Goal: Register for event/course

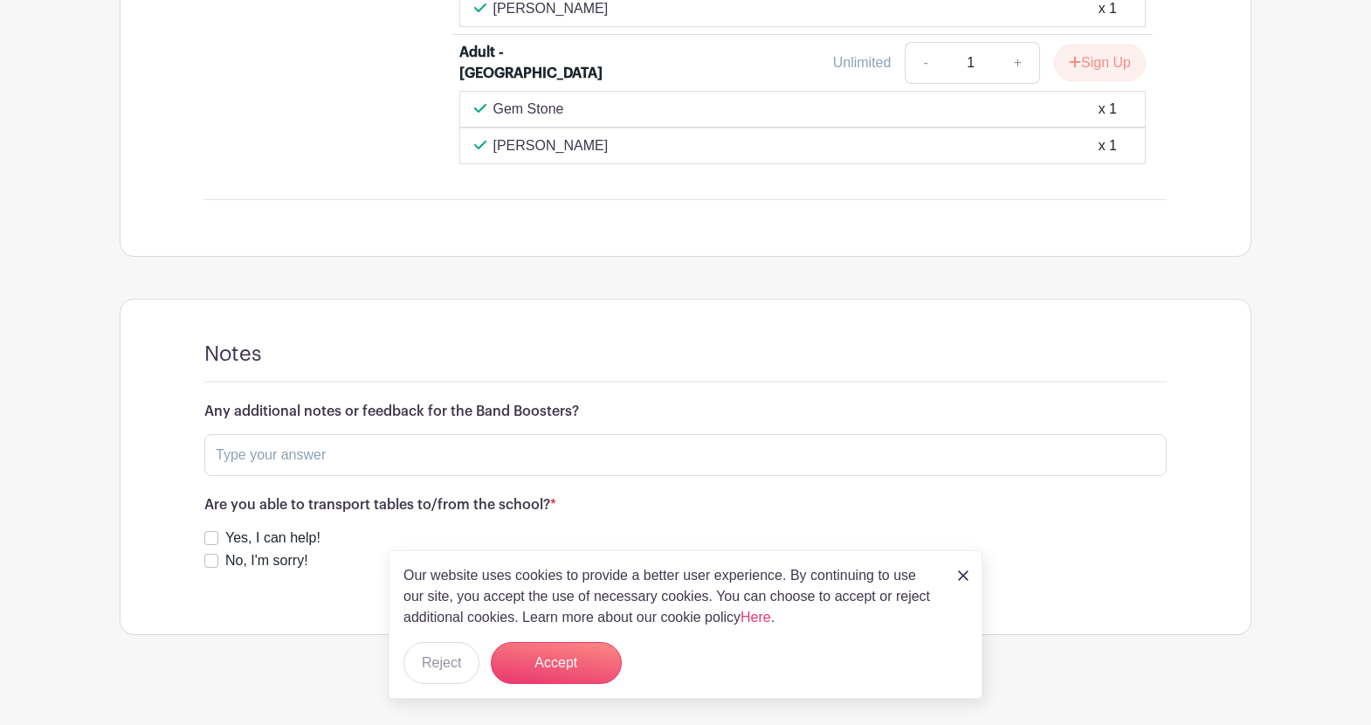
scroll to position [1508, 0]
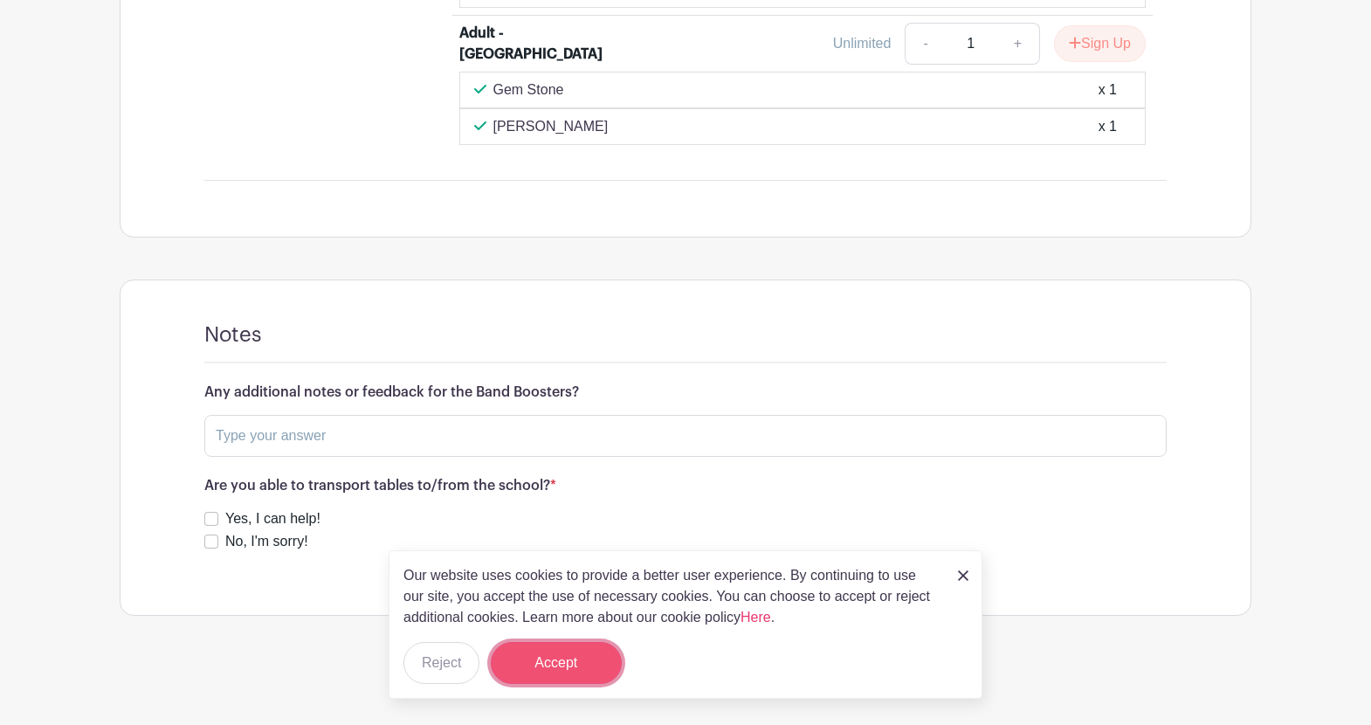
click at [579, 658] on button "Accept" at bounding box center [556, 663] width 131 height 42
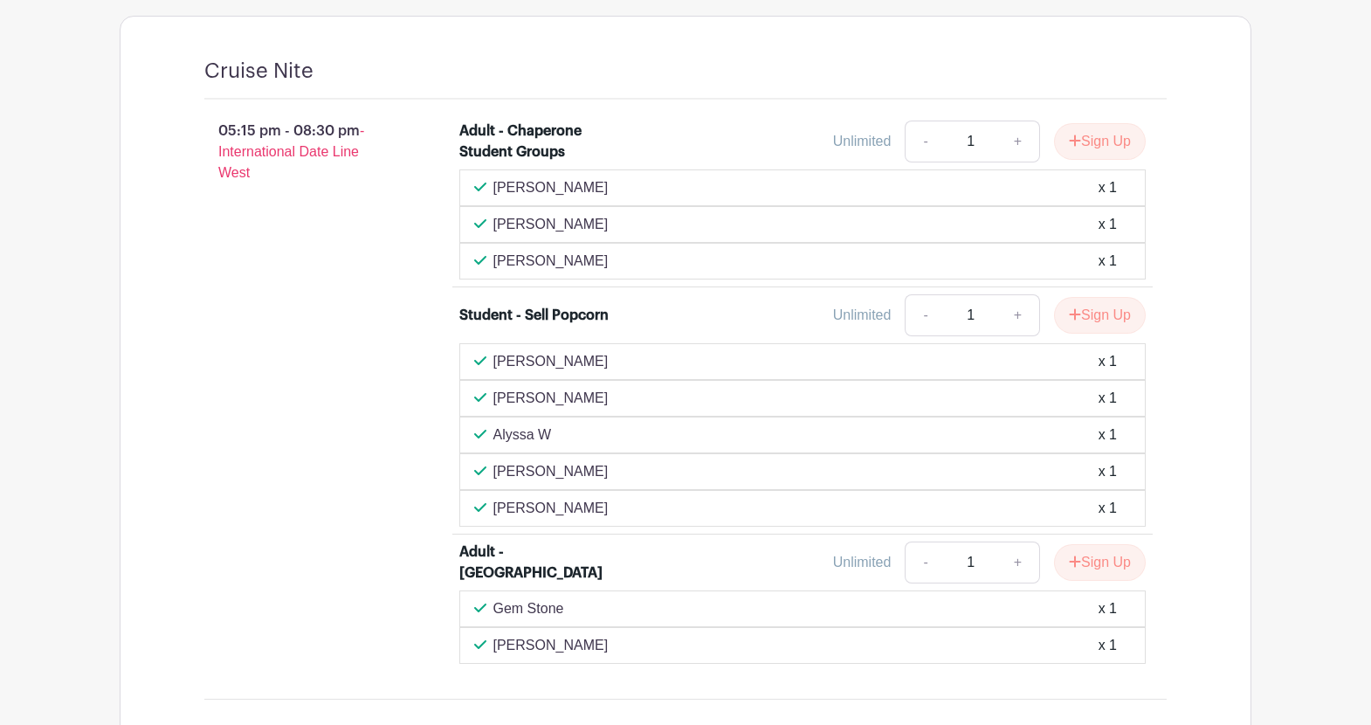
scroll to position [1045, 0]
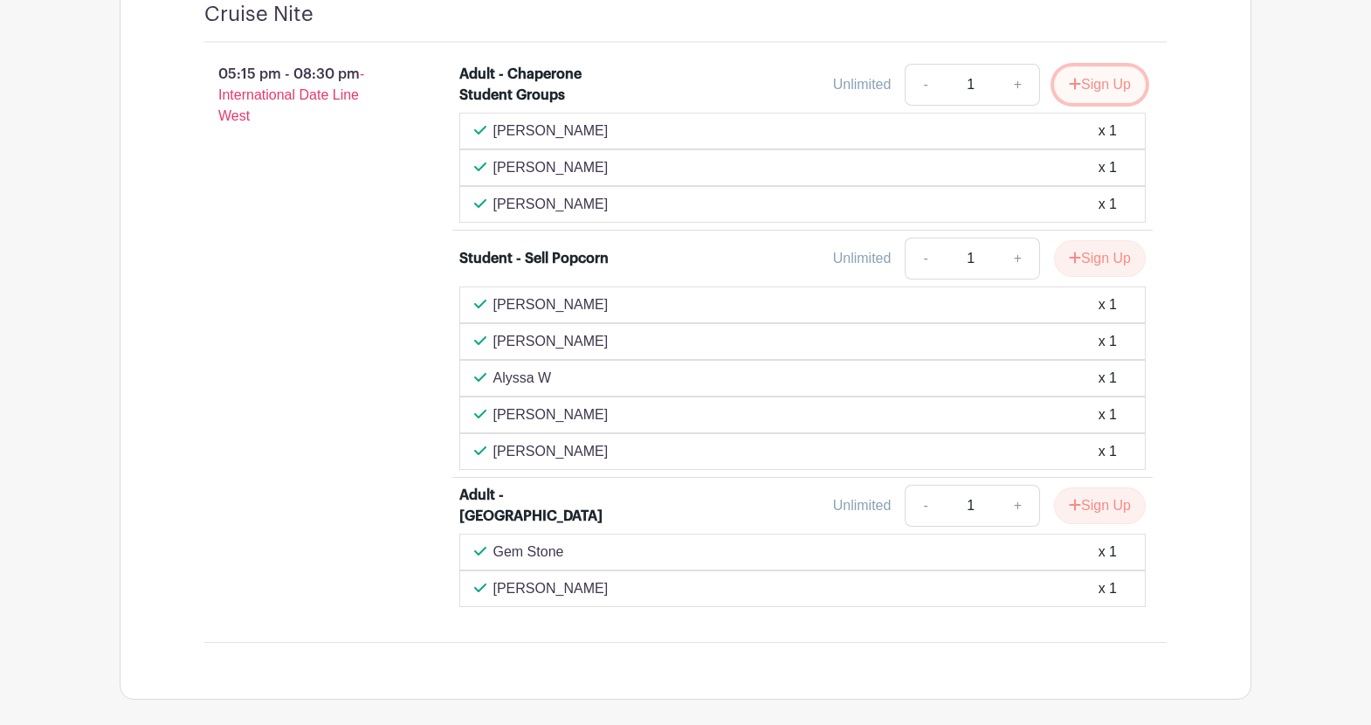
click at [1090, 87] on button "Sign Up" at bounding box center [1100, 84] width 92 height 37
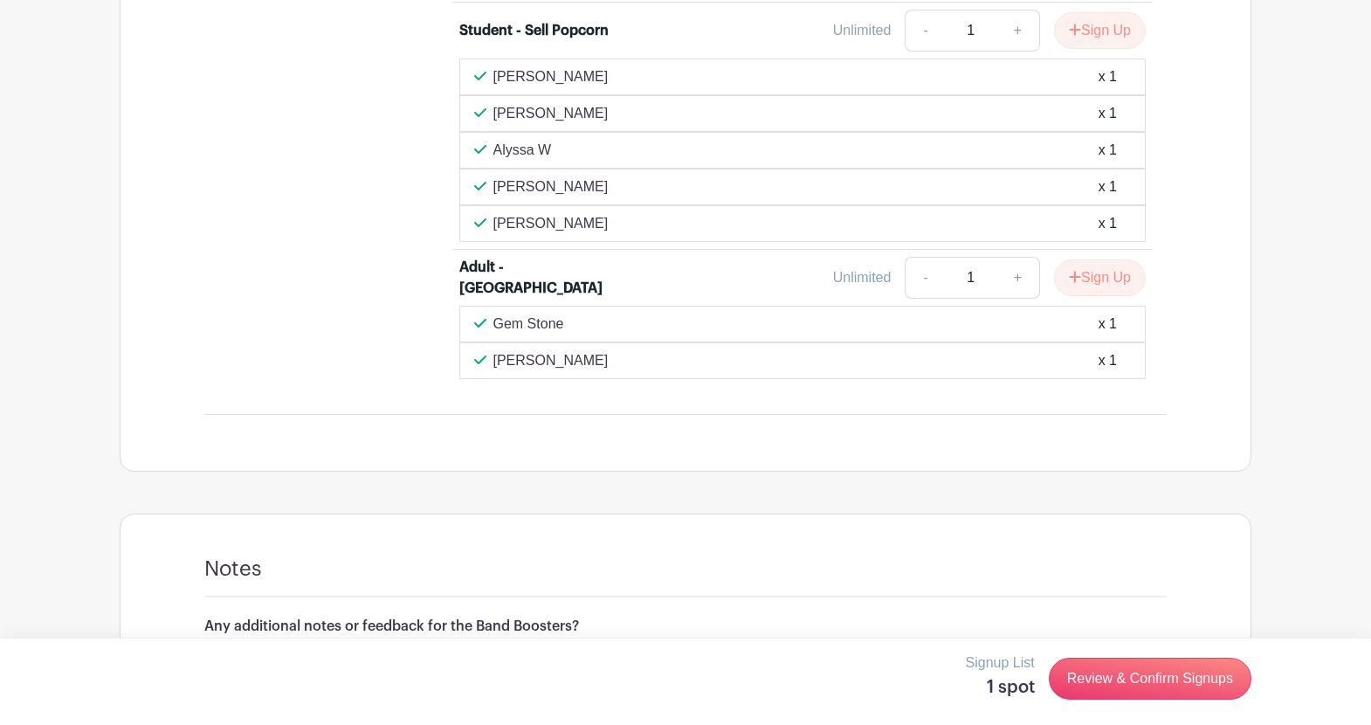
scroll to position [1268, 0]
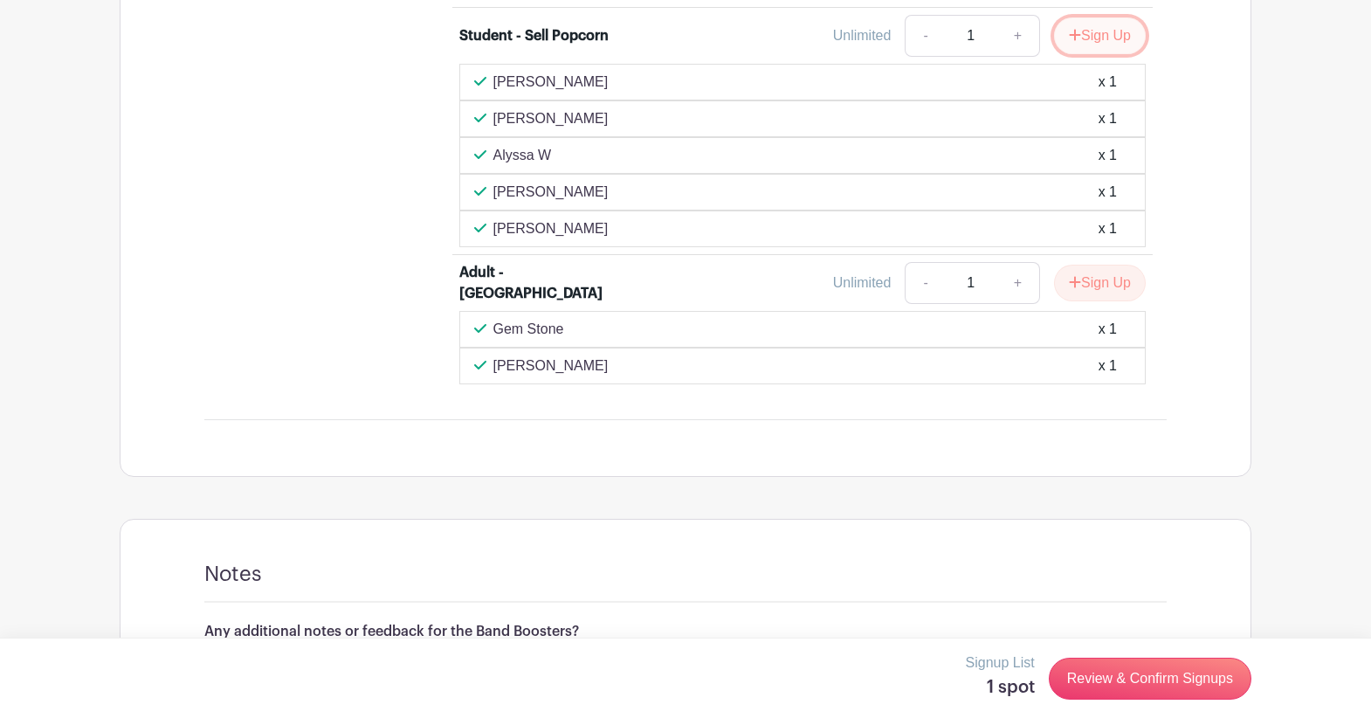
click at [1105, 42] on button "Sign Up" at bounding box center [1100, 35] width 92 height 37
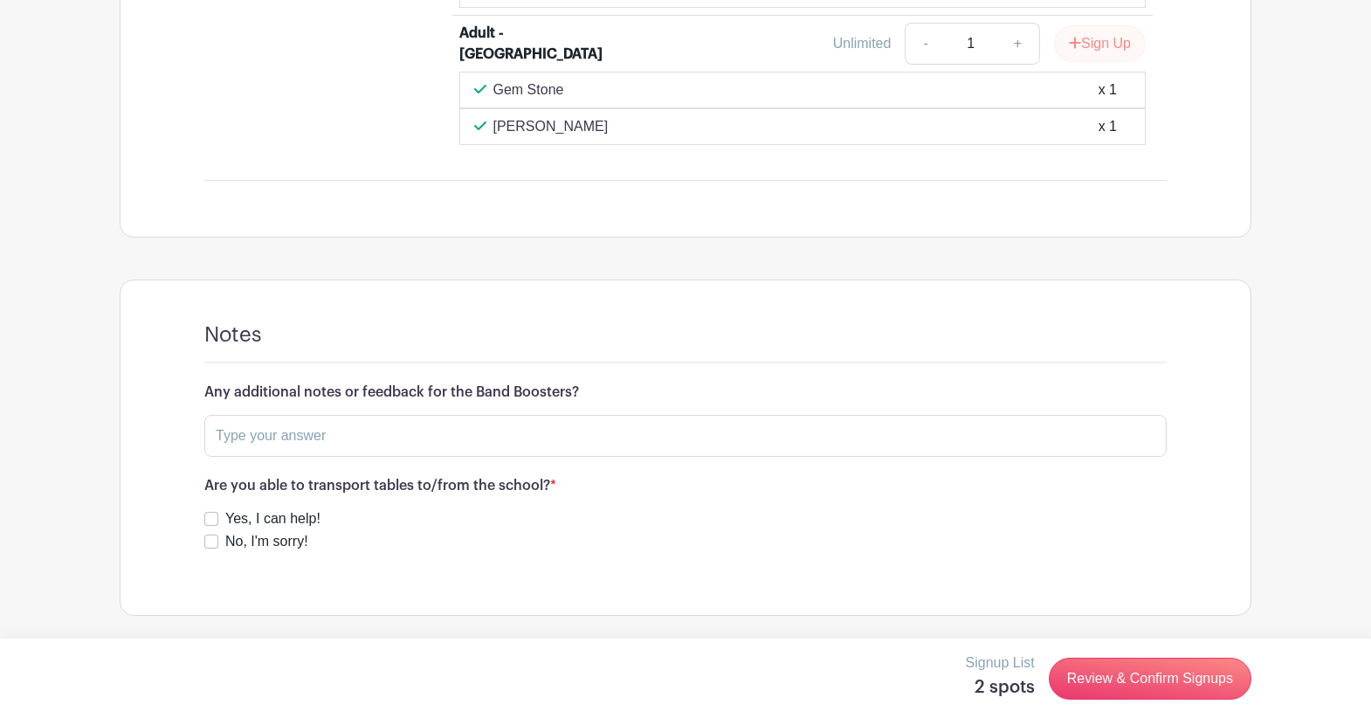
scroll to position [1508, 0]
click at [213, 517] on input "Yes, I can help!" at bounding box center [211, 519] width 14 height 14
checkbox input "true"
click at [261, 440] on input "text" at bounding box center [685, 435] width 962 height 42
click at [269, 434] on input "I have a folding table" at bounding box center [685, 435] width 962 height 42
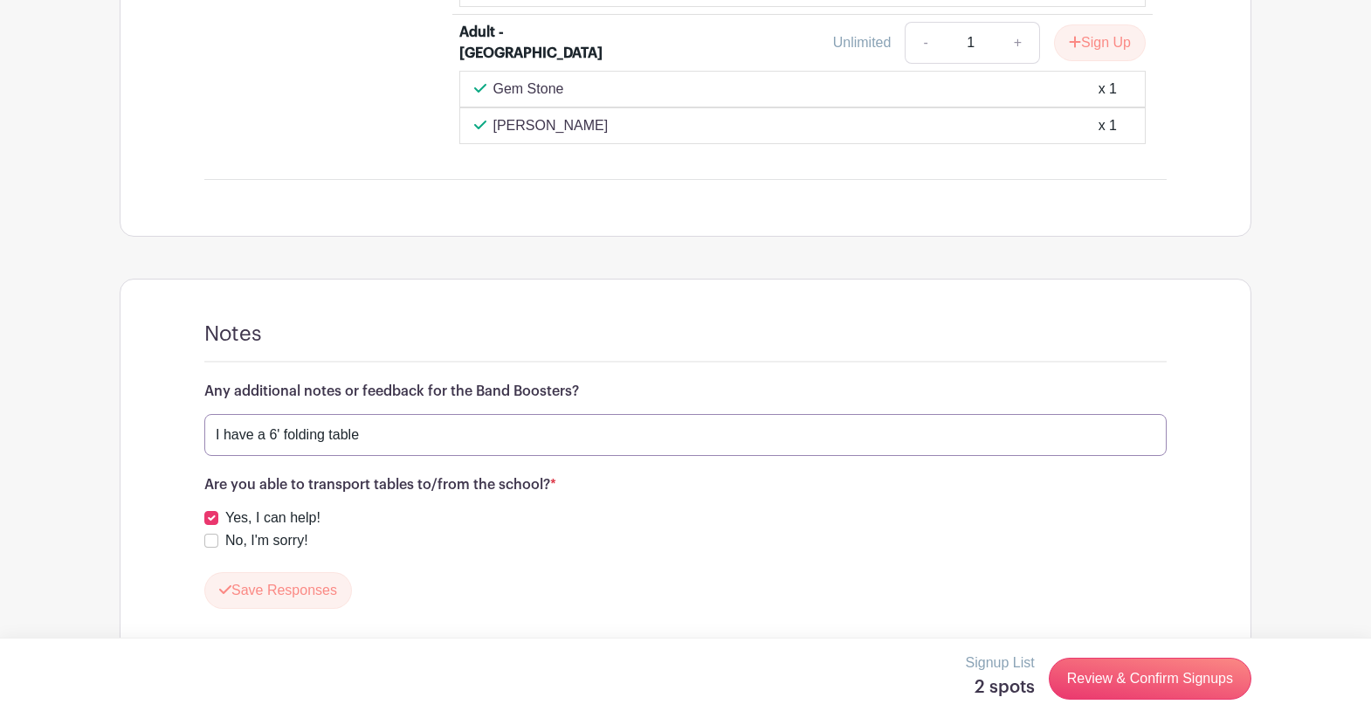
click at [214, 436] on input "I have a 6' folding table" at bounding box center [685, 435] width 962 height 42
click at [676, 437] on input "Please let me know if you'd like me to bring any of the following: I have a 6' …" at bounding box center [685, 435] width 962 height 42
click at [746, 433] on input "Please let me know if you'd like me to bring any of the following: 6' folding t…" at bounding box center [685, 435] width 962 height 42
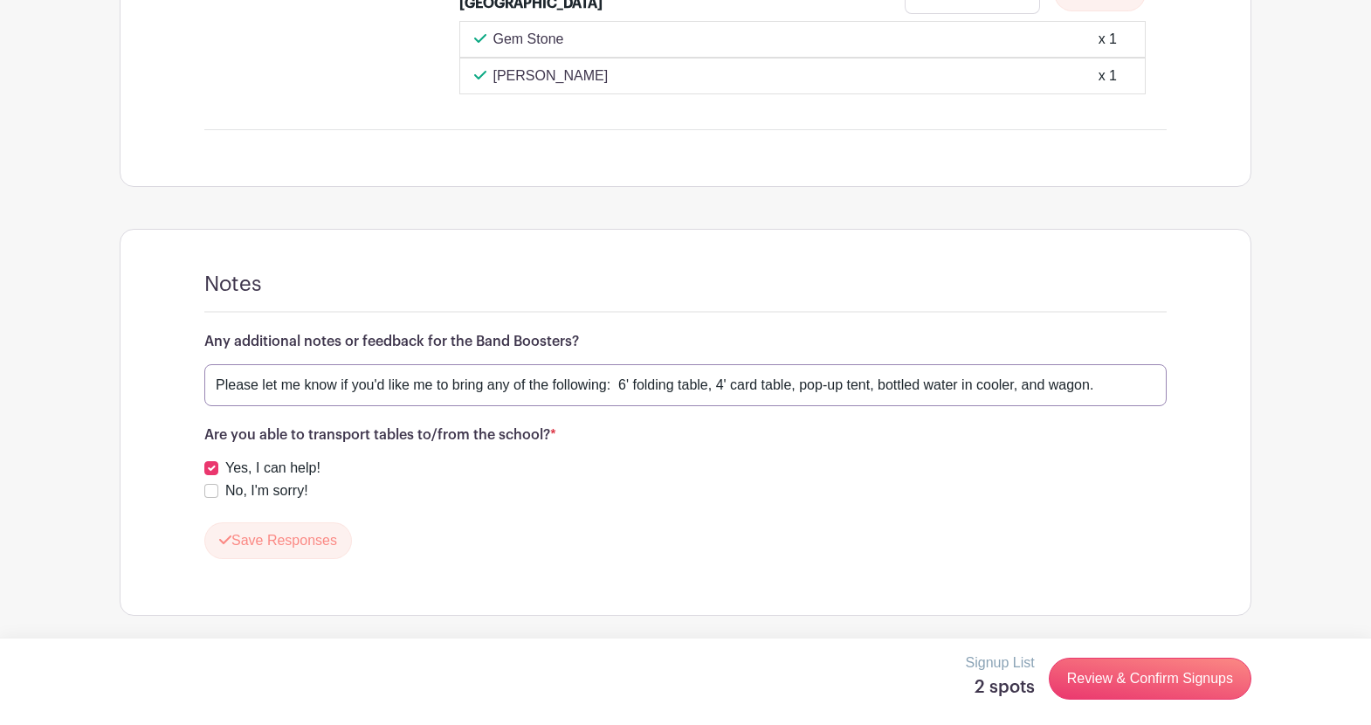
scroll to position [1559, 0]
type input "Please let me know if you'd like me to bring any of the following: 6' folding t…"
click at [1127, 683] on link "Review & Confirm Signups" at bounding box center [1150, 679] width 203 height 42
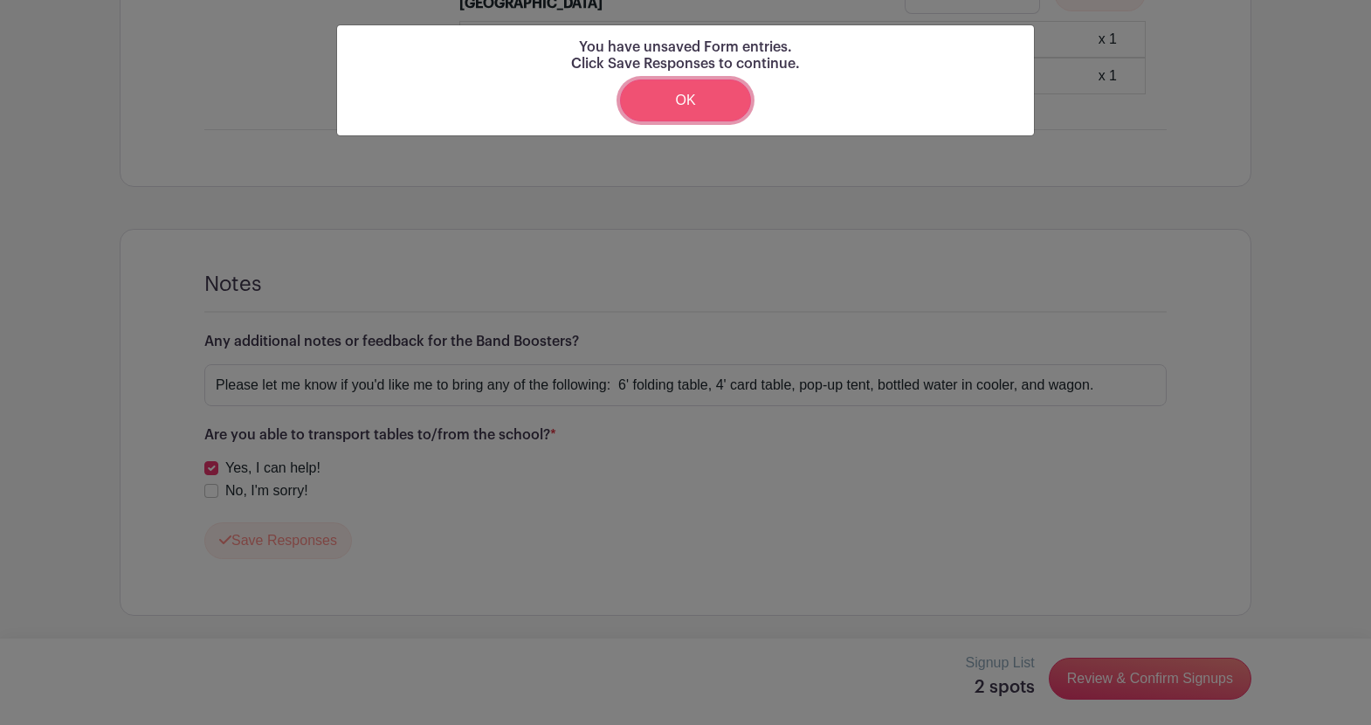
click at [711, 93] on link "OK" at bounding box center [685, 100] width 131 height 42
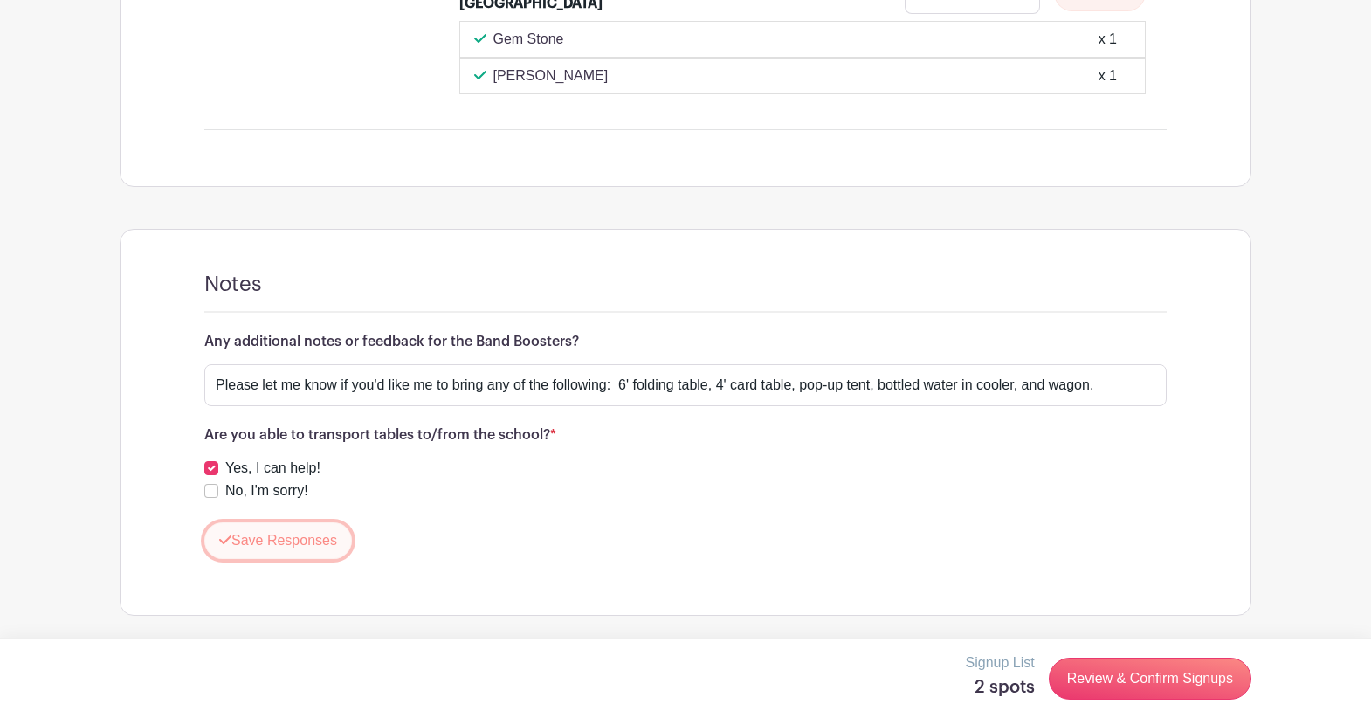
click at [308, 541] on button "Save Responses" at bounding box center [278, 540] width 148 height 37
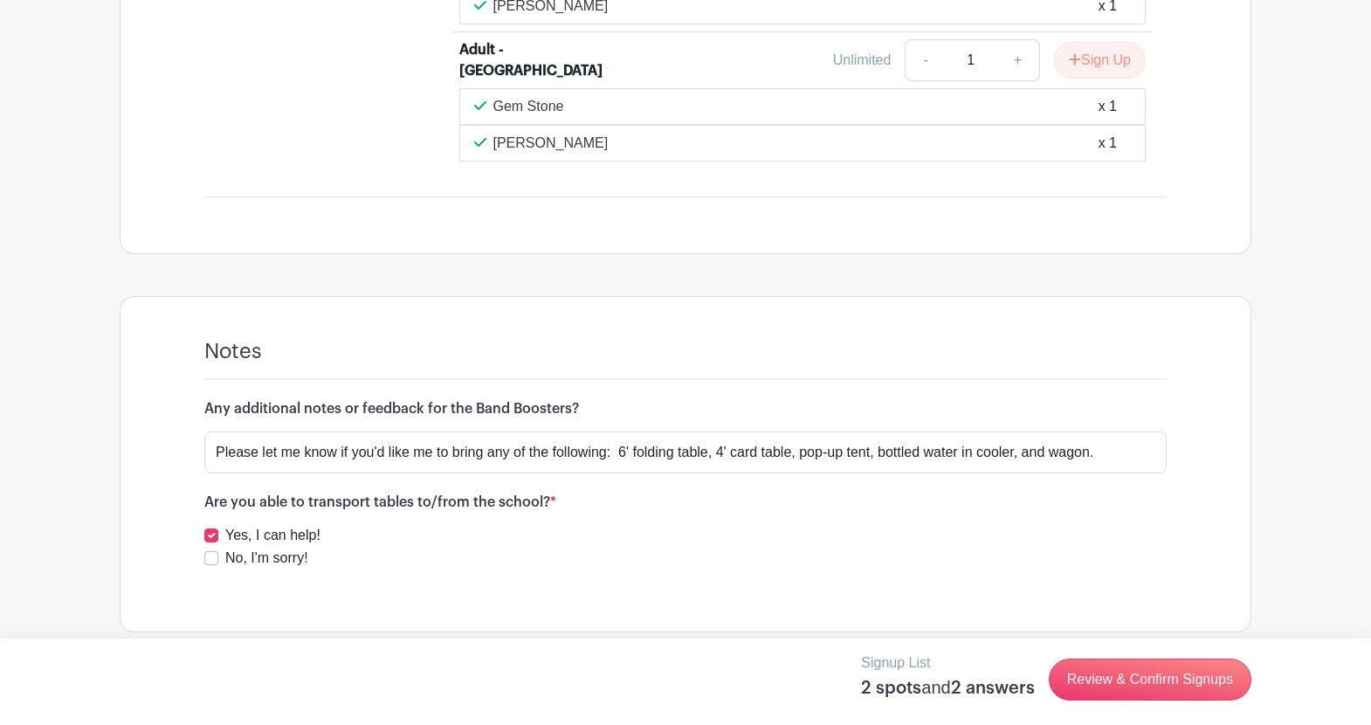
scroll to position [1508, 0]
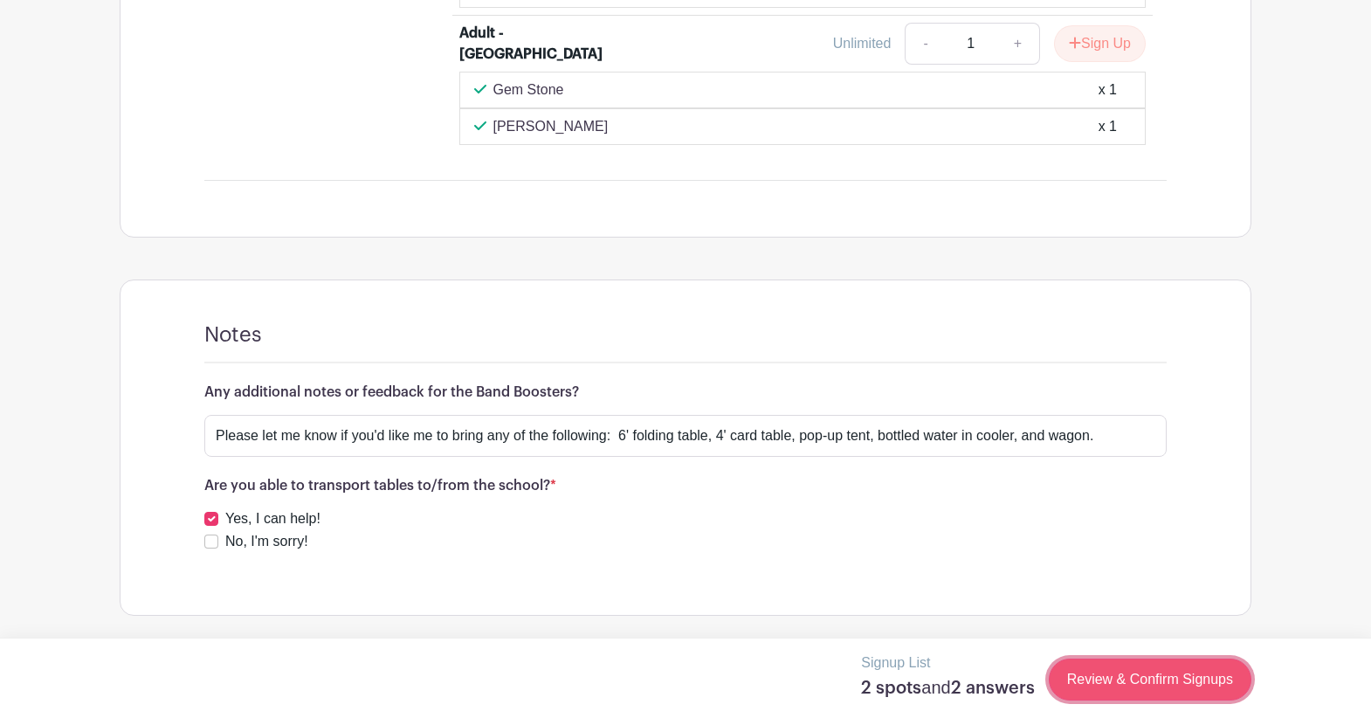
click at [1105, 684] on link "Review & Confirm Signups" at bounding box center [1150, 679] width 203 height 42
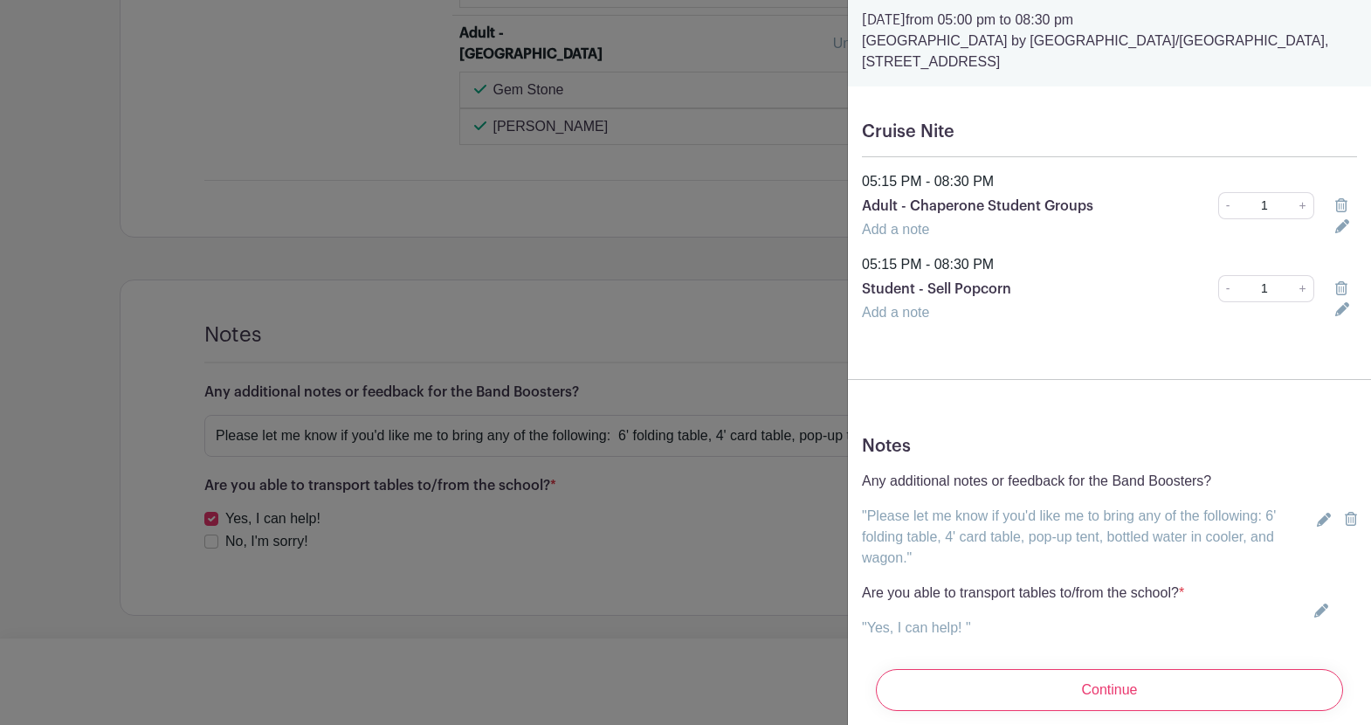
scroll to position [0, 0]
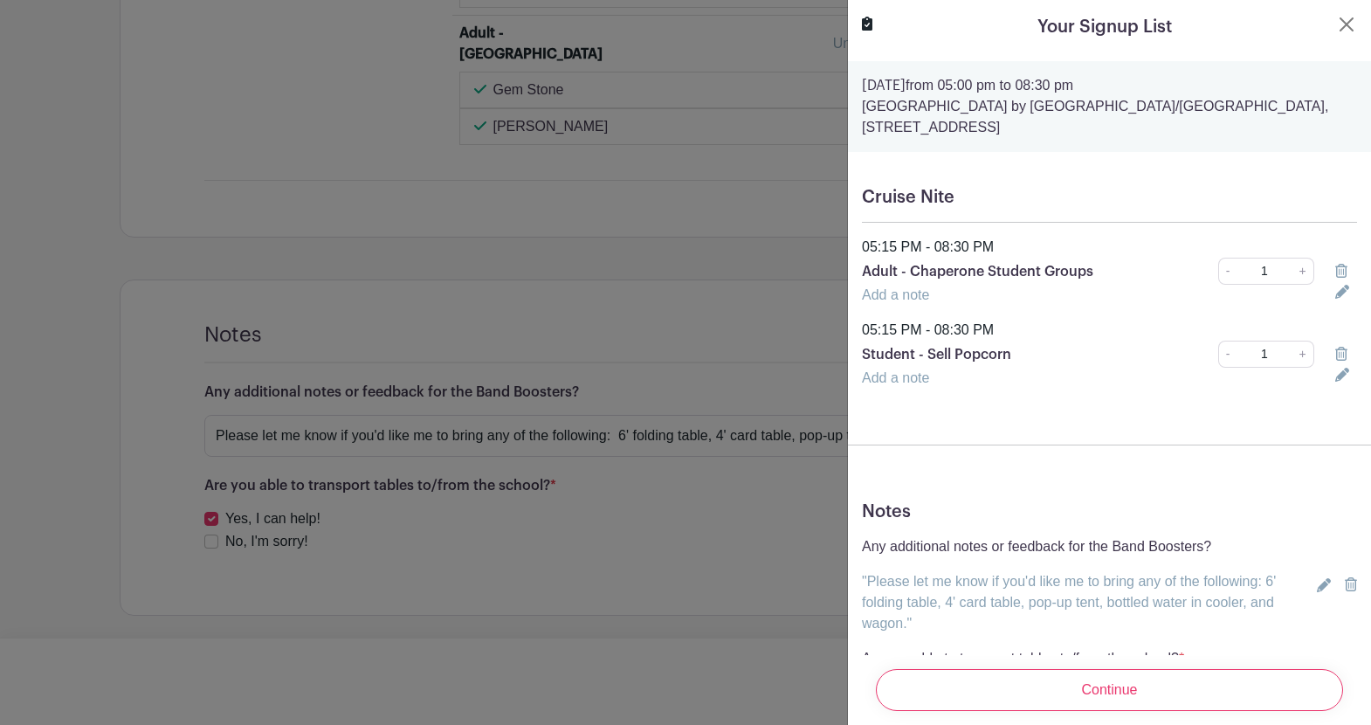
click at [913, 379] on link "Add a note" at bounding box center [895, 377] width 67 height 15
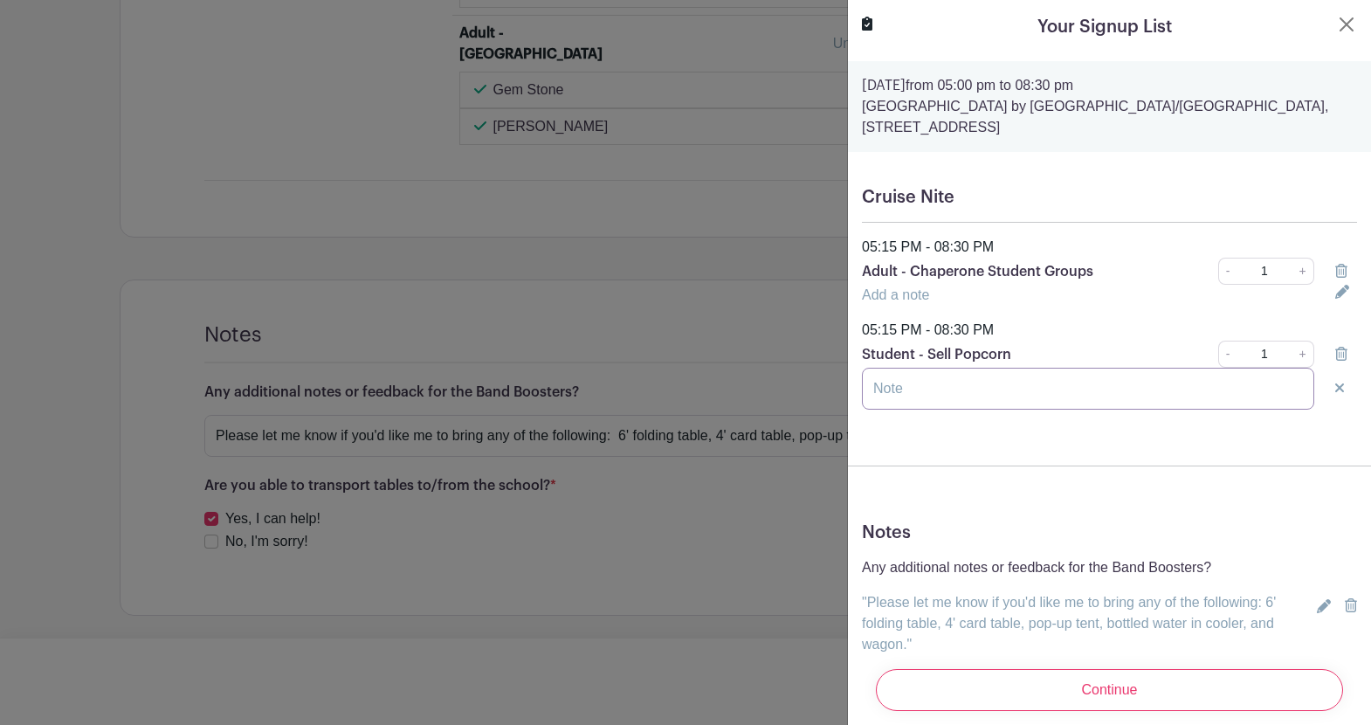
click at [915, 390] on input "text" at bounding box center [1088, 389] width 452 height 42
type input "[PERSON_NAME]"
click at [921, 294] on link "Add a note" at bounding box center [895, 294] width 67 height 15
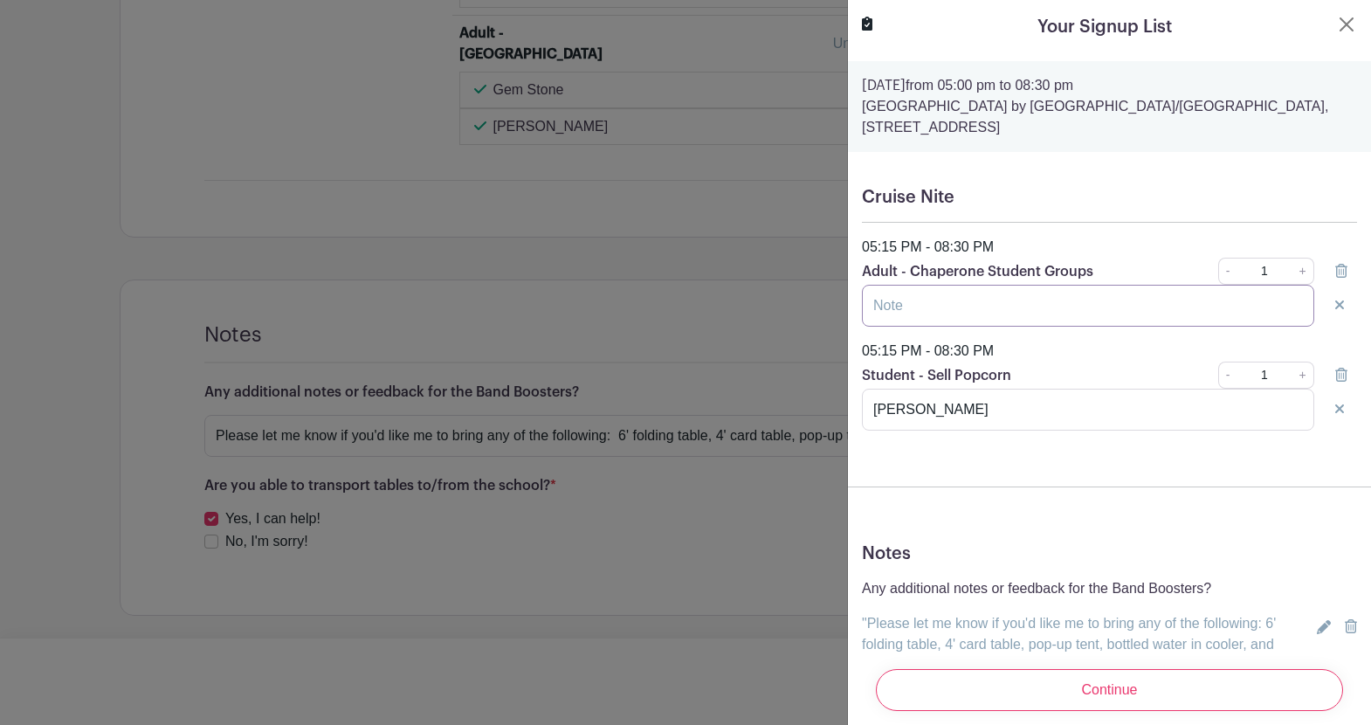
click at [929, 306] on input "text" at bounding box center [1088, 306] width 452 height 42
type input "[PERSON_NAME]"
click at [1028, 479] on form "[DATE] 05:00 pm to 08:30 pm [GEOGRAPHIC_DATA] by [GEOGRAPHIC_DATA]/[GEOGRAPHIC_…" at bounding box center [1109, 459] width 523 height 796
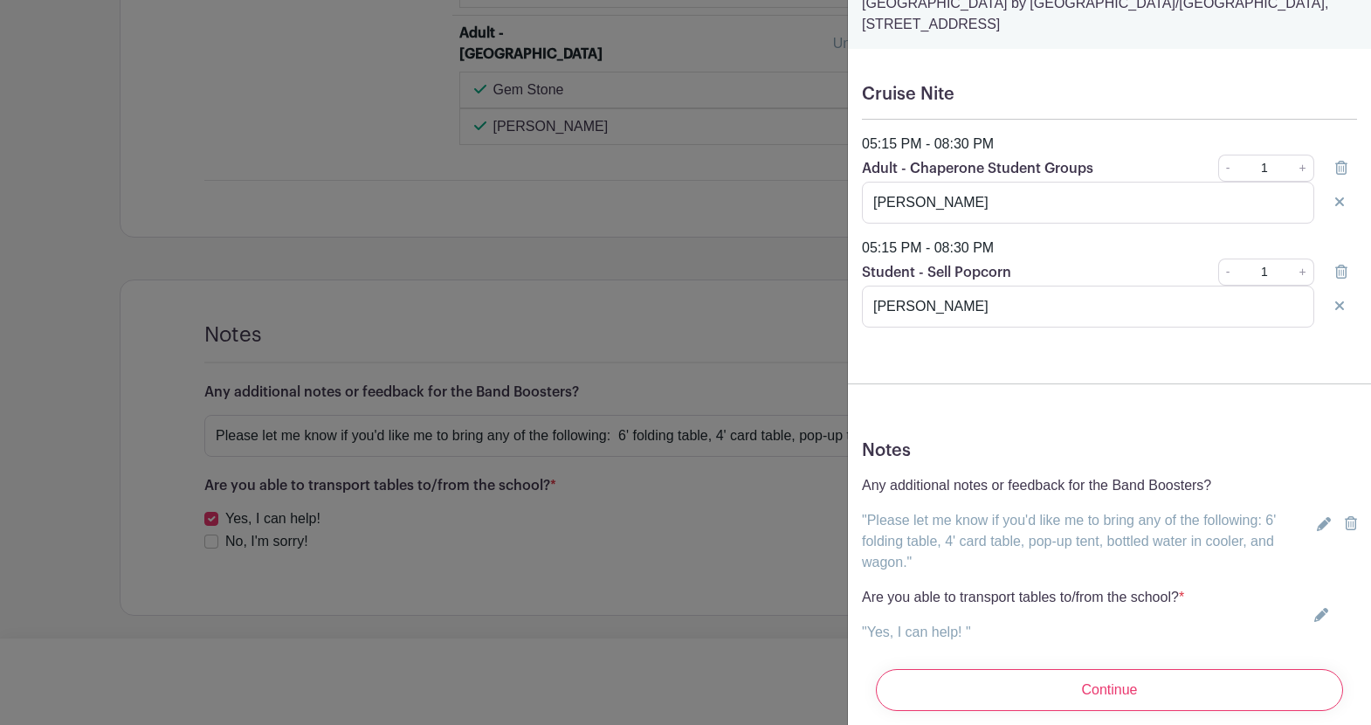
scroll to position [147, 0]
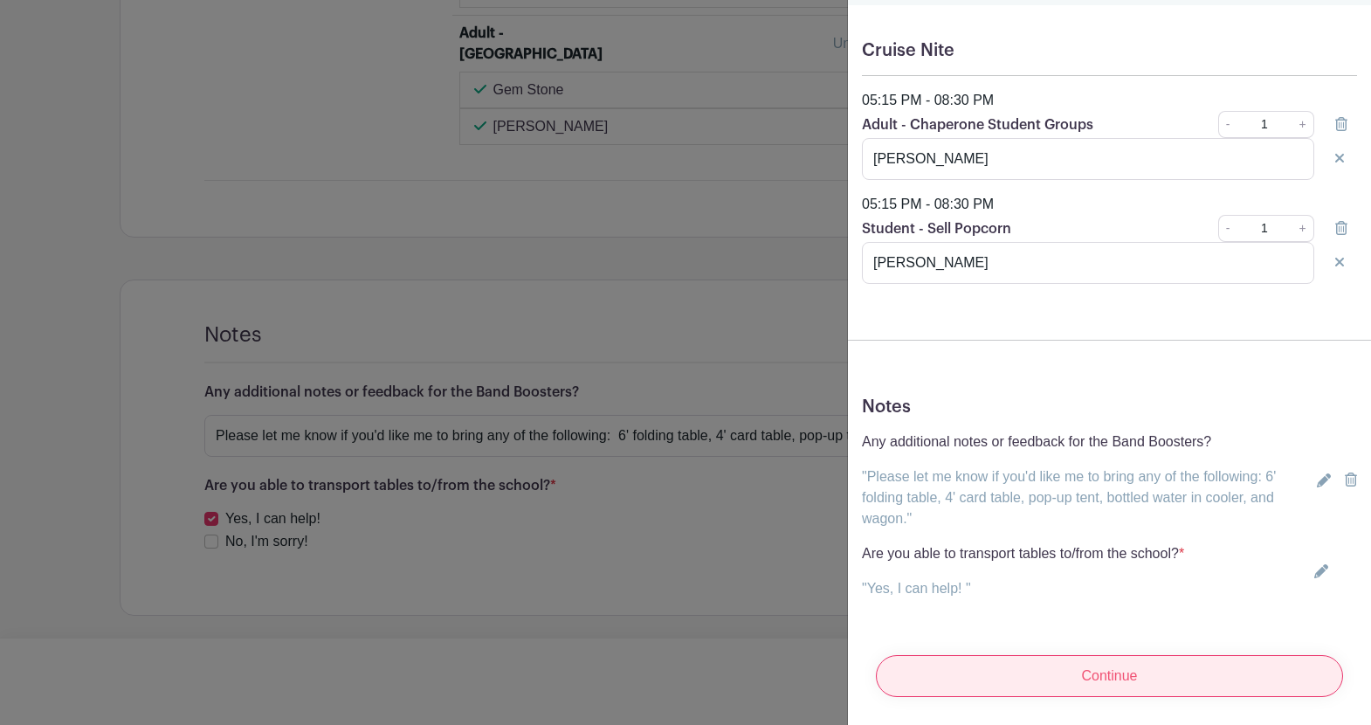
click at [1104, 676] on input "Continue" at bounding box center [1109, 676] width 467 height 42
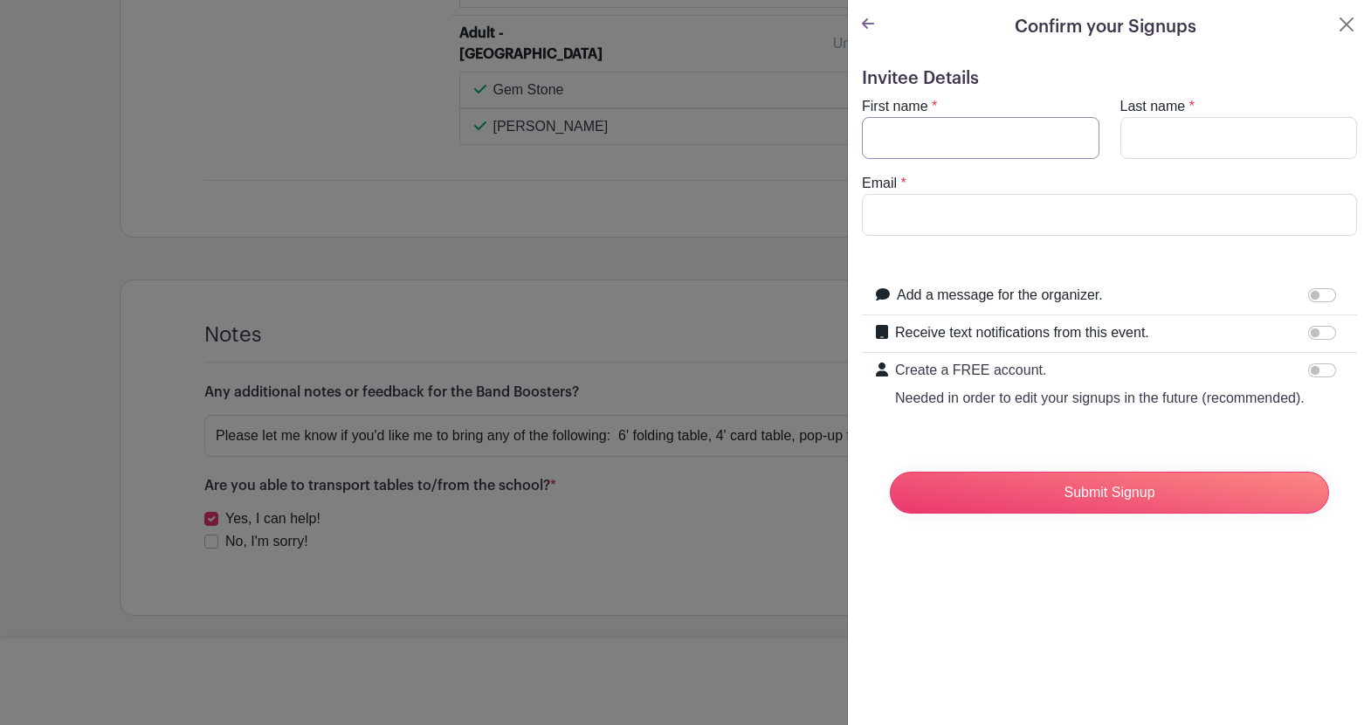
click at [1024, 129] on input "First name" at bounding box center [981, 138] width 238 height 42
type input "Vy"
type input "[PERSON_NAME]"
click at [944, 205] on input "Email" at bounding box center [1109, 215] width 495 height 42
type input "[EMAIL_ADDRESS][DOMAIN_NAME]"
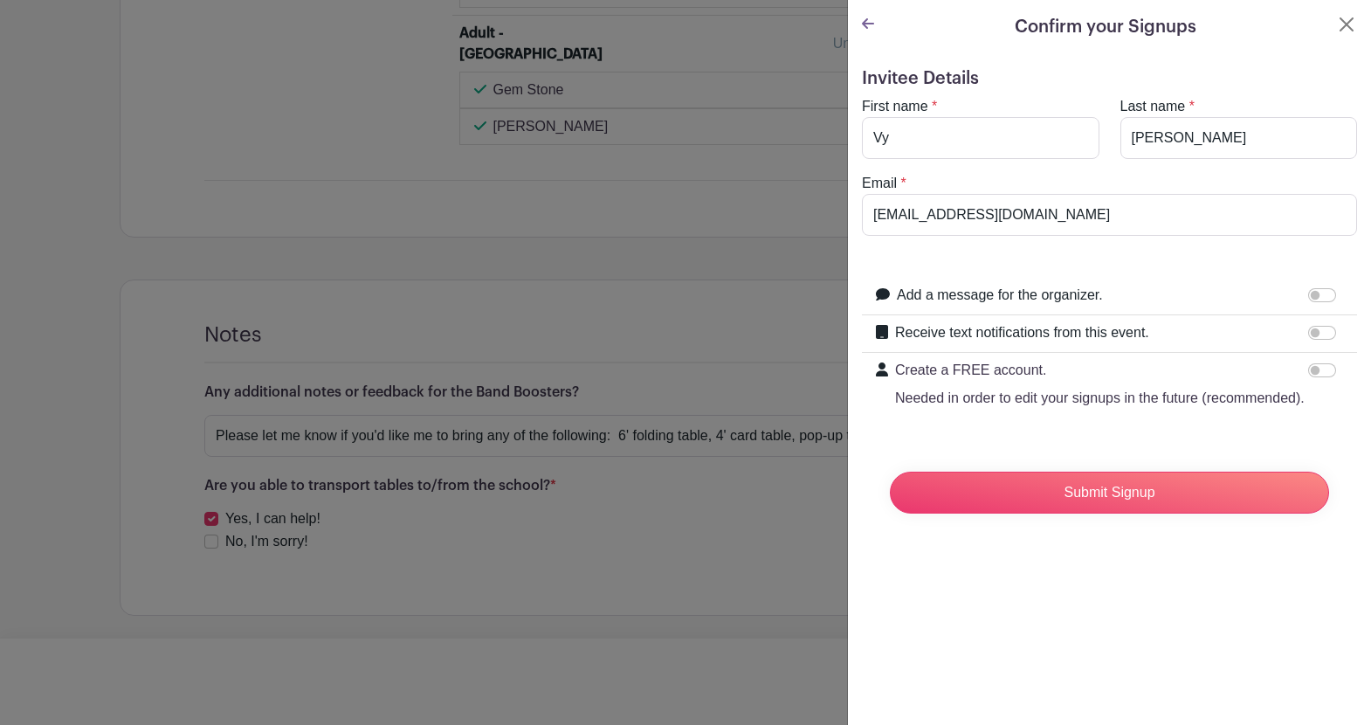
click at [1198, 285] on div "Add a message for the organizer." at bounding box center [1120, 296] width 446 height 23
click at [1319, 332] on input "Receive text notifications from this event." at bounding box center [1322, 333] width 28 height 14
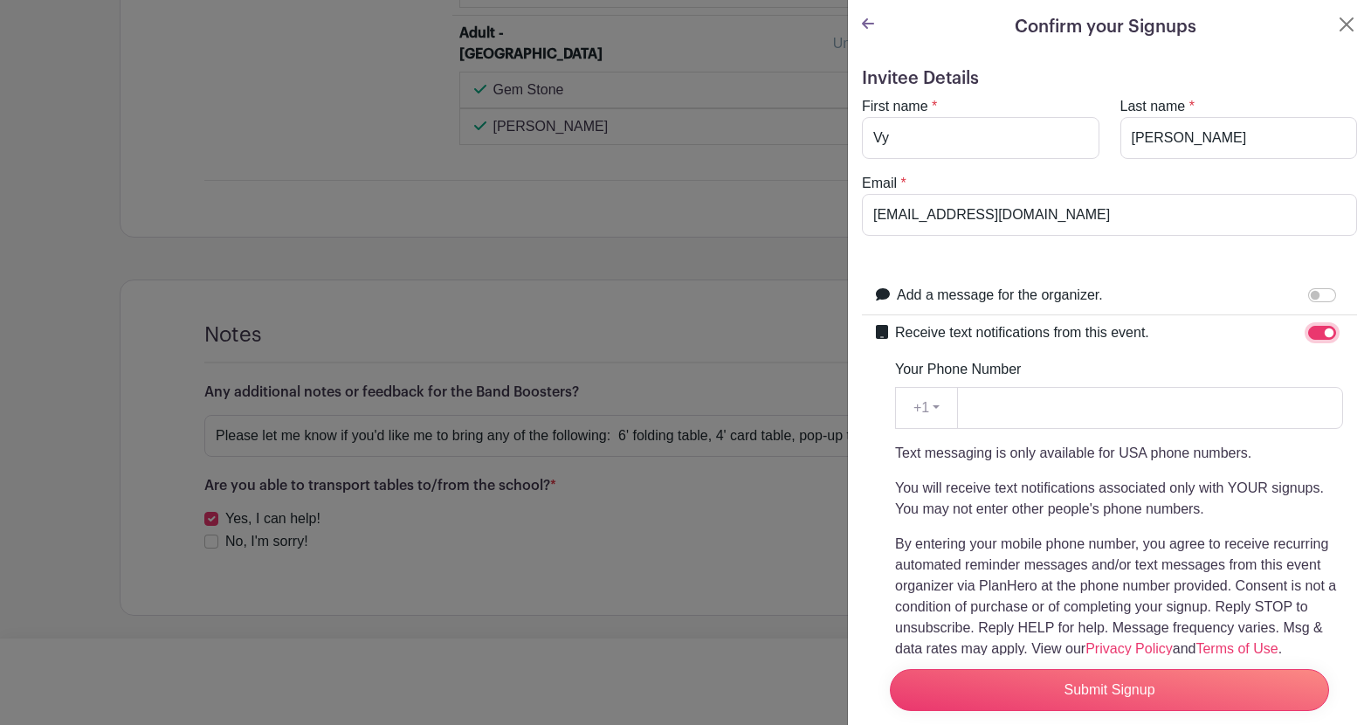
click at [1309, 331] on input "Receive text notifications from this event." at bounding box center [1322, 333] width 28 height 14
checkbox input "false"
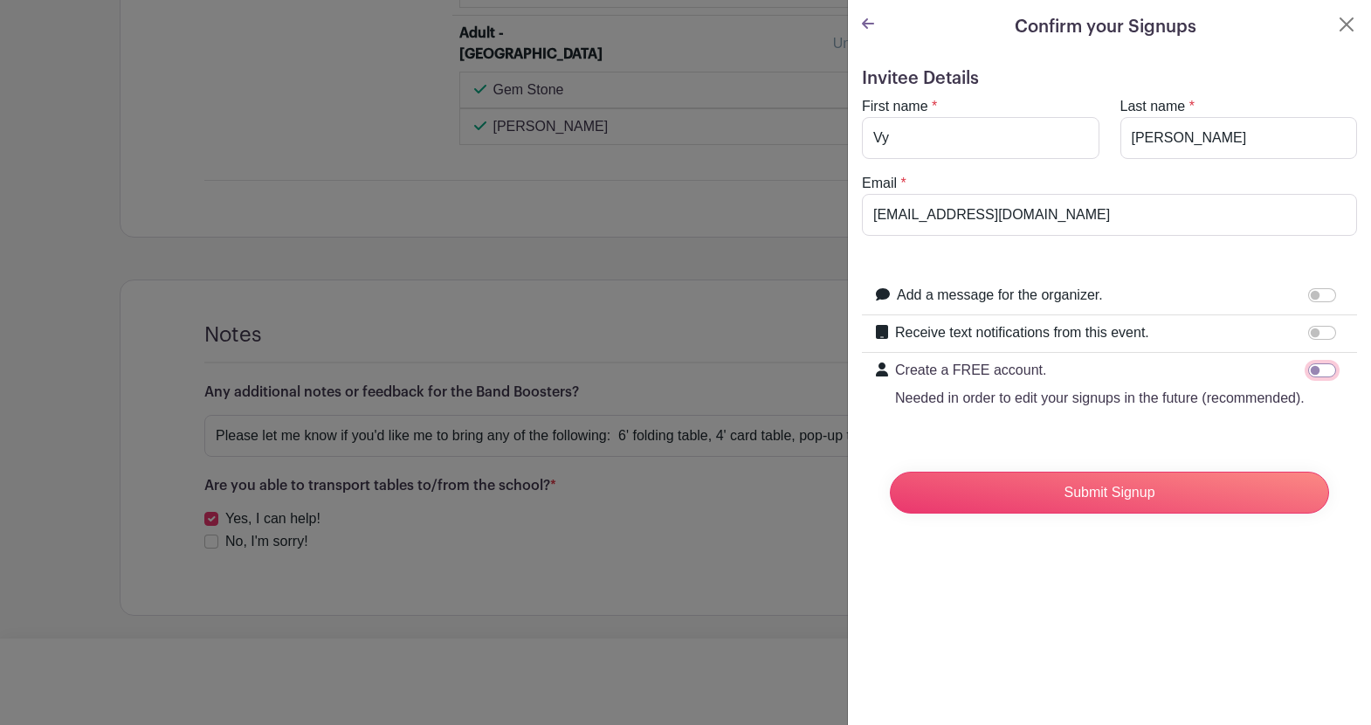
click at [1316, 373] on input "Create a FREE account. Needed in order to edit your signups in the future (reco…" at bounding box center [1322, 370] width 28 height 14
checkbox input "true"
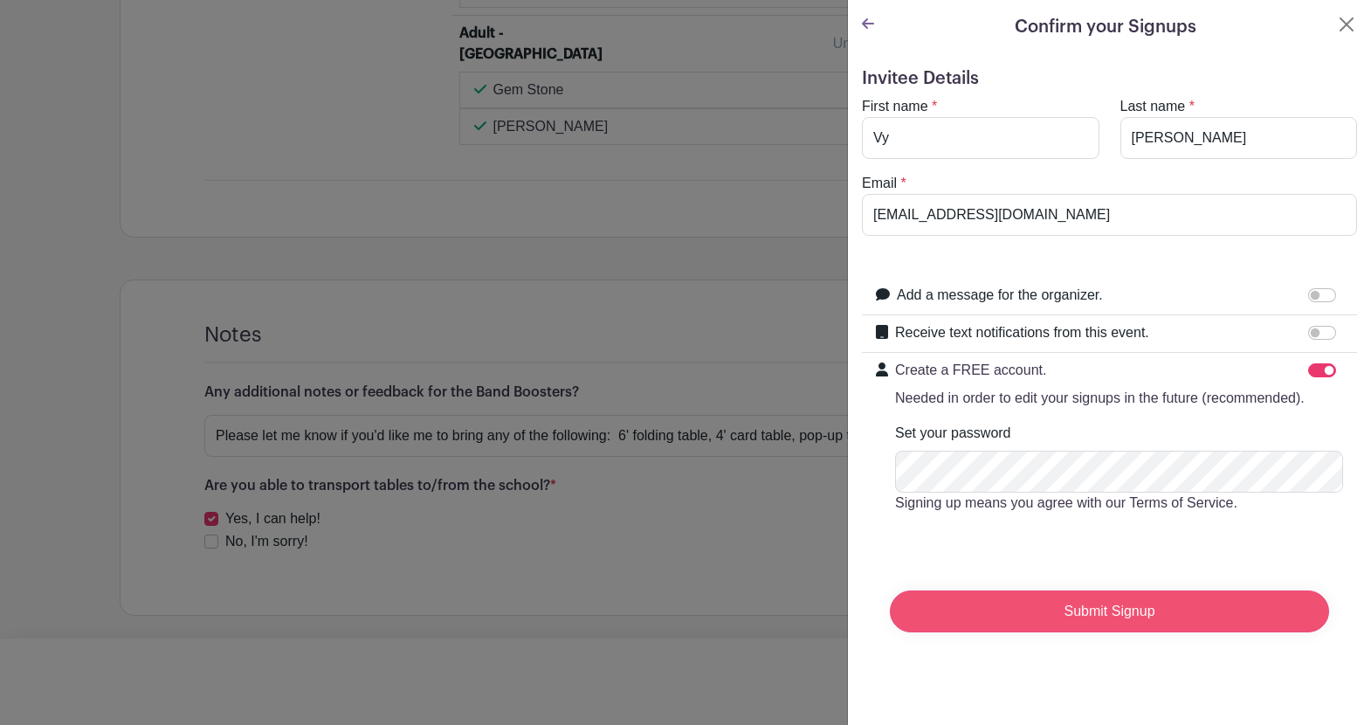
click at [1122, 614] on input "Submit Signup" at bounding box center [1109, 611] width 439 height 42
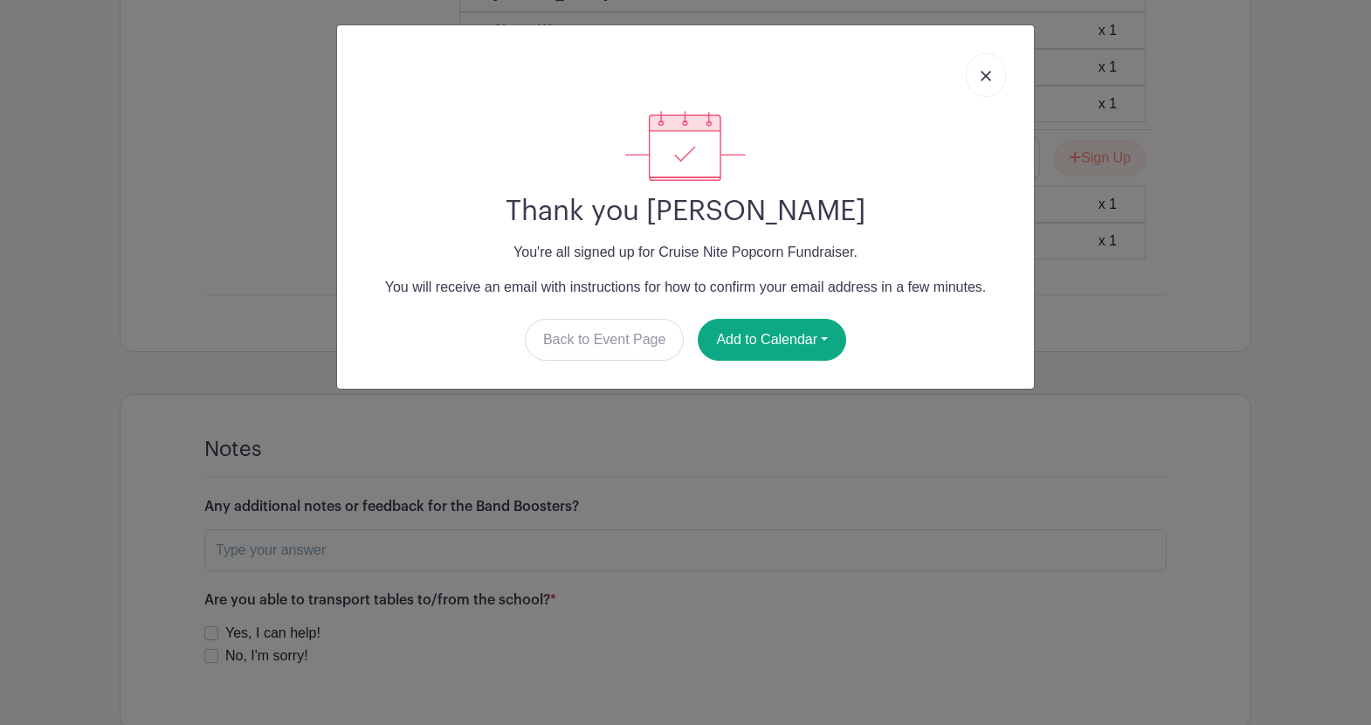
click at [992, 74] on link at bounding box center [986, 75] width 40 height 44
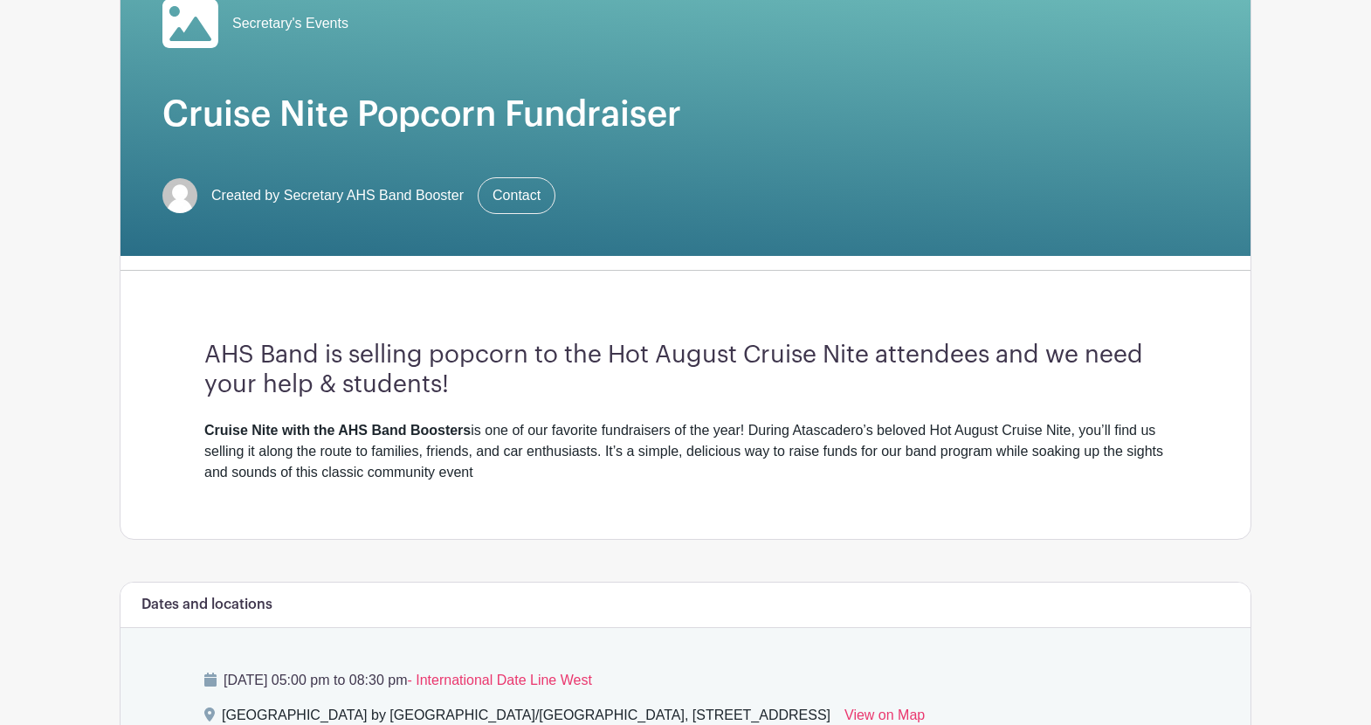
scroll to position [124, 0]
